Goal: Information Seeking & Learning: Learn about a topic

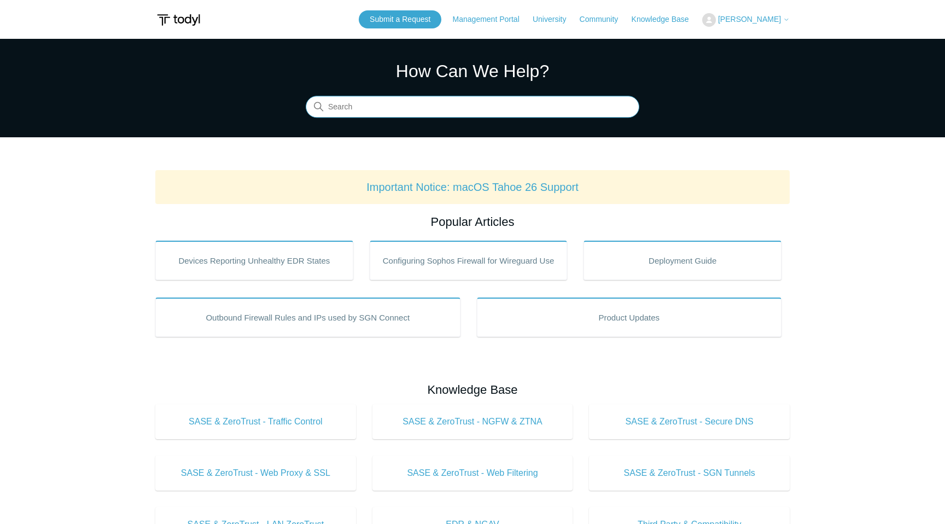
click at [353, 107] on input "Search" at bounding box center [473, 107] width 334 height 22
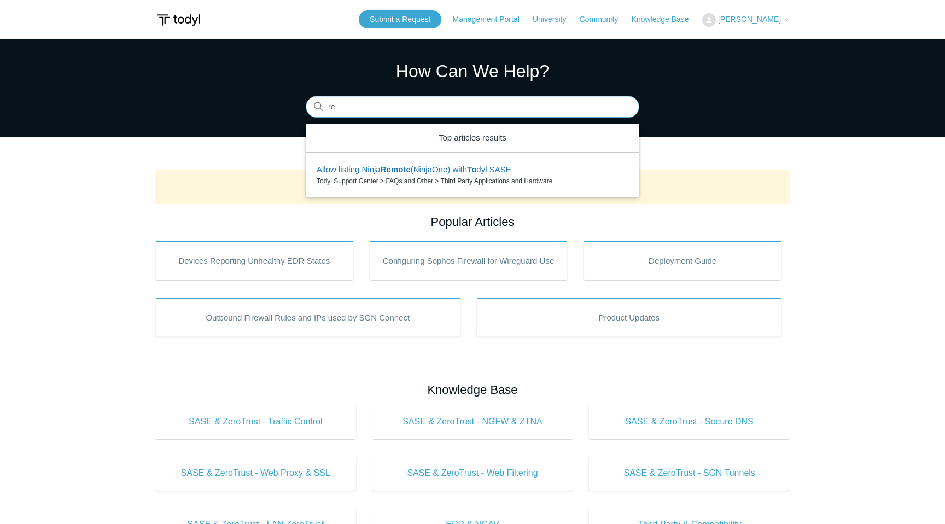
type input "r"
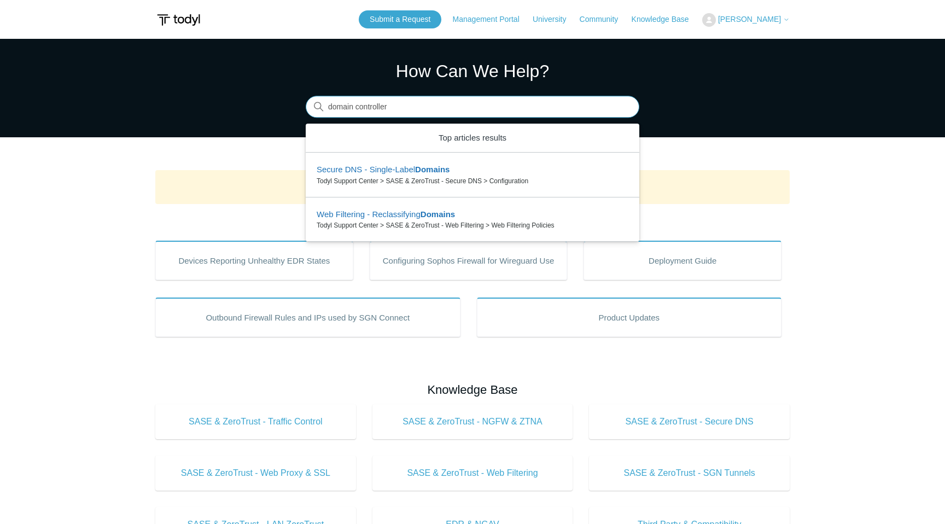
type input "domain controller"
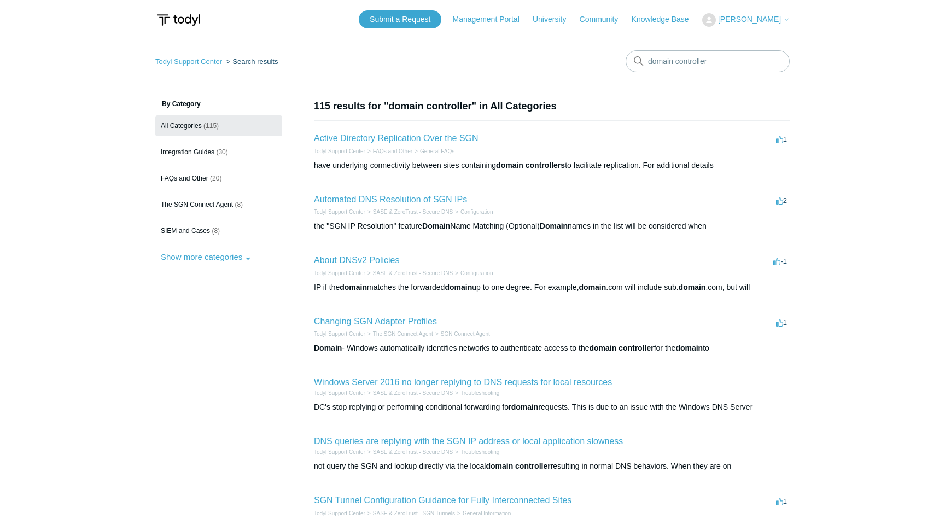
click at [416, 199] on link "Automated DNS Resolution of SGN IPs" at bounding box center [390, 199] width 153 height 9
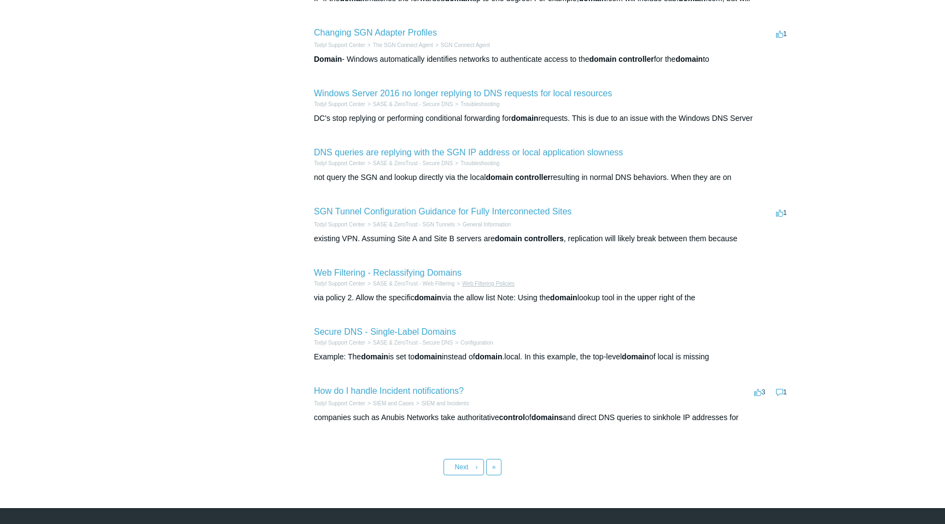
scroll to position [292, 0]
